Goal: Check status: Check status

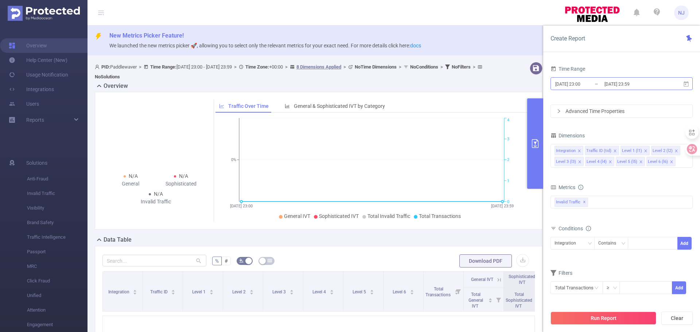
click at [583, 85] on input "[DATE] 23:00" at bounding box center [583, 84] width 59 height 10
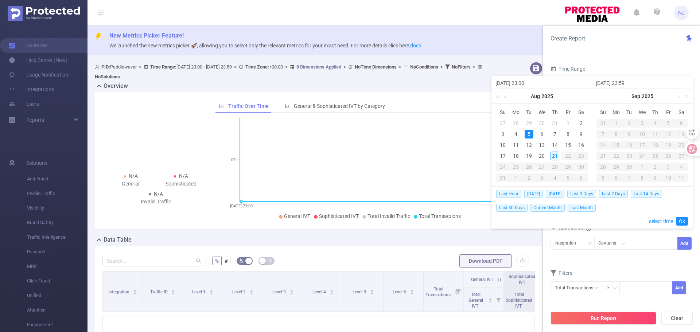
click at [553, 158] on div "21" at bounding box center [554, 156] width 9 height 9
type input "[DATE] 23:00"
type input "[DATE] 23:59"
type input "[DATE] 23:00"
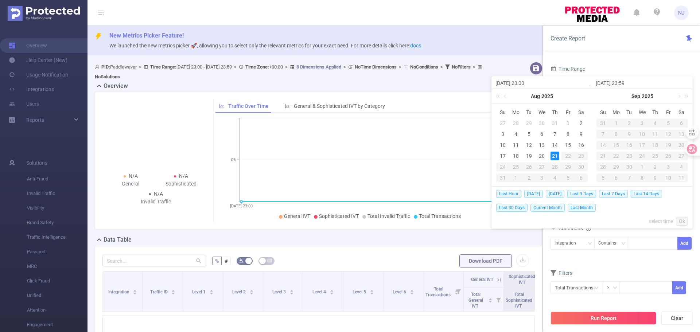
type input "[DATE] 23:59"
click at [657, 222] on link "select time" at bounding box center [661, 221] width 24 height 14
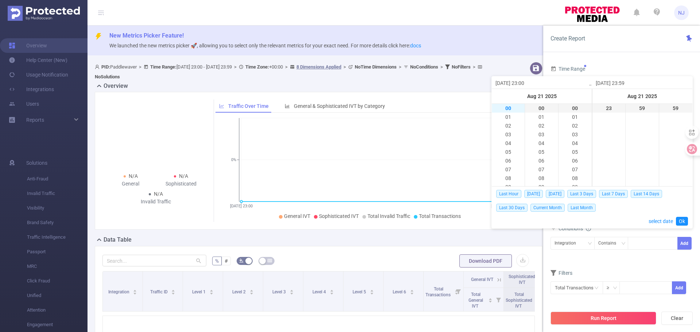
click at [512, 110] on li "00" at bounding box center [508, 108] width 33 height 9
type input "[DATE] 00:00"
click at [681, 224] on link "Ok" at bounding box center [681, 221] width 12 height 9
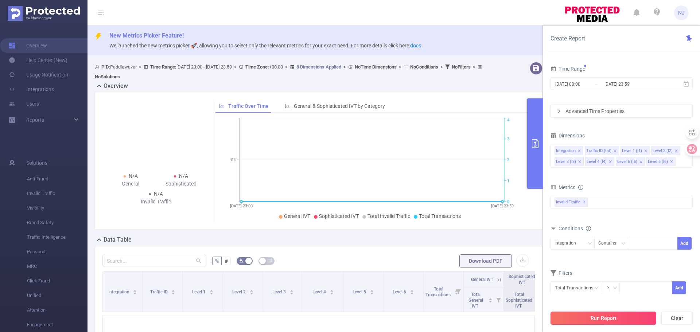
click at [624, 320] on button "Run Report" at bounding box center [603, 318] width 106 height 13
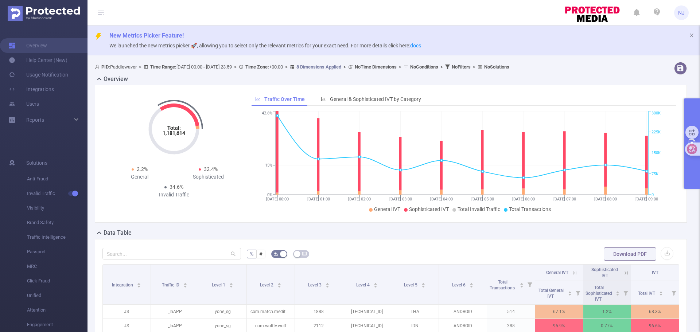
click at [691, 174] on button "primary" at bounding box center [692, 143] width 16 height 90
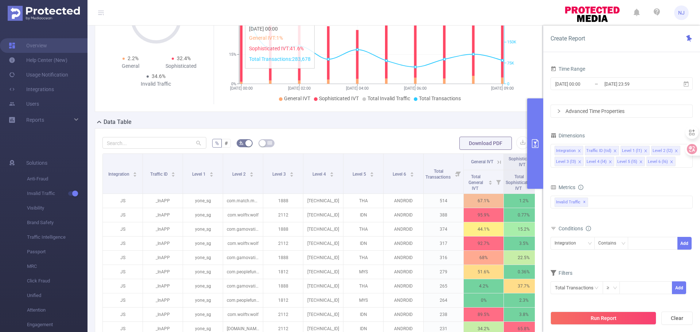
scroll to position [182, 0]
